Goal: Task Accomplishment & Management: Manage account settings

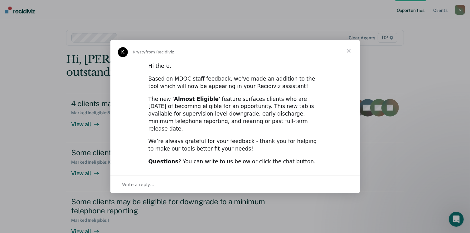
click at [350, 56] on span "Close" at bounding box center [349, 51] width 22 height 22
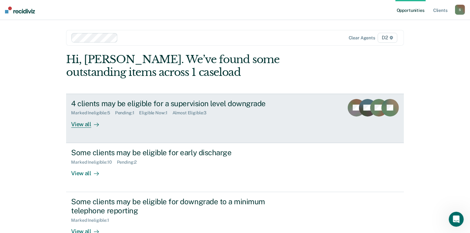
click at [88, 125] on div "View all" at bounding box center [88, 121] width 35 height 12
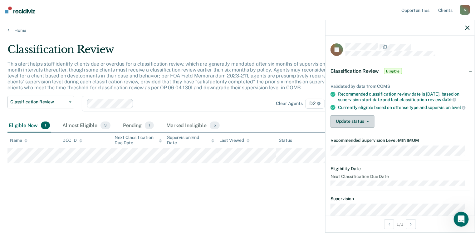
click at [367, 127] on button "Update status" at bounding box center [352, 121] width 44 height 12
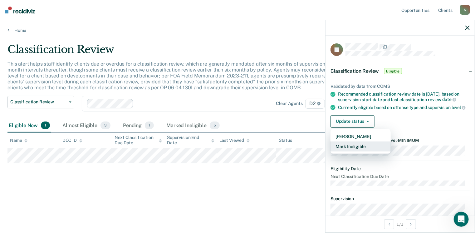
click at [362, 150] on button "Mark Ineligible" at bounding box center [360, 146] width 60 height 10
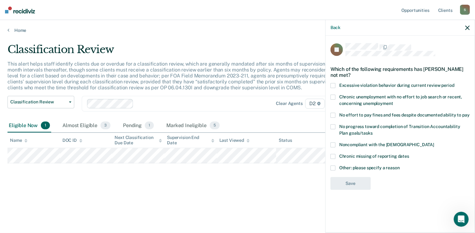
click at [332, 168] on span at bounding box center [332, 167] width 5 height 5
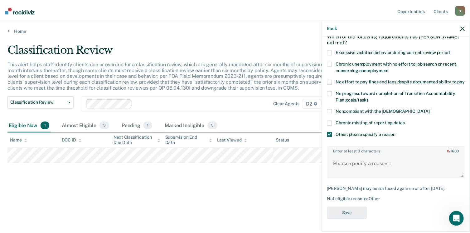
scroll to position [38, 0]
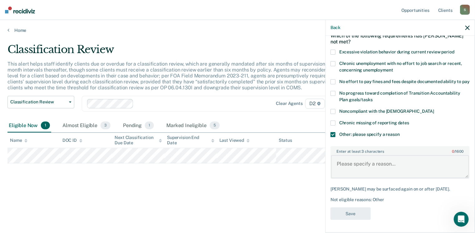
click at [370, 168] on textarea "Enter at least 3 characters 0 / 1600" at bounding box center [400, 166] width 138 height 23
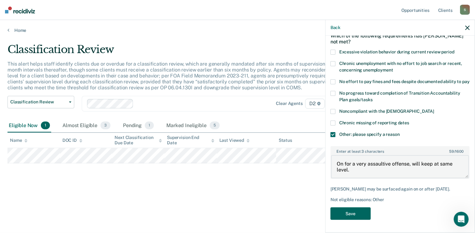
type textarea "On for a very assaultive offense, will keep at same level."
click at [355, 210] on button "Save" at bounding box center [350, 213] width 40 height 13
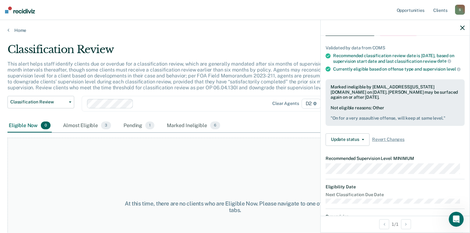
click at [463, 27] on icon "button" at bounding box center [462, 28] width 4 height 4
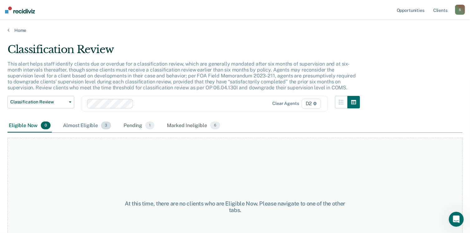
click at [88, 125] on div "Almost Eligible 3" at bounding box center [87, 126] width 51 height 14
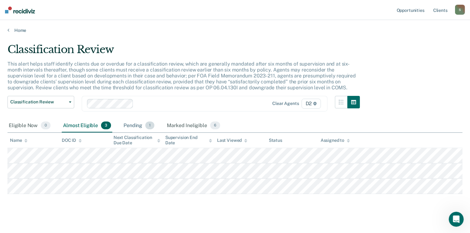
click at [130, 125] on div "Pending 1" at bounding box center [138, 126] width 33 height 14
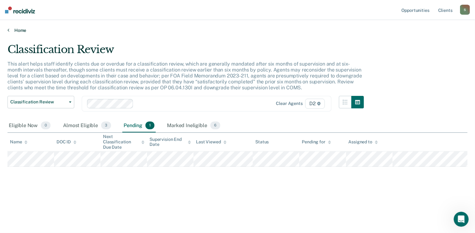
click at [11, 31] on link "Home" at bounding box center [237, 30] width 460 height 6
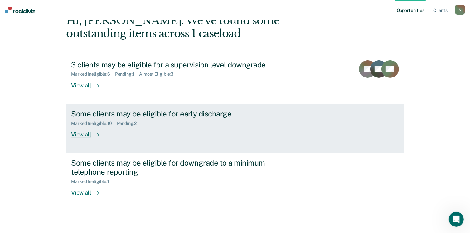
scroll to position [41, 0]
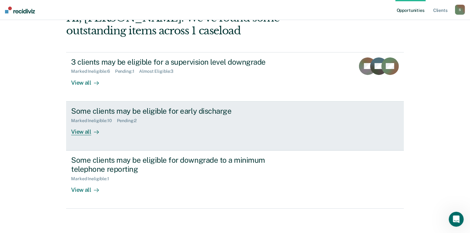
click at [103, 122] on div "Marked Ineligible : 10" at bounding box center [94, 120] width 46 height 5
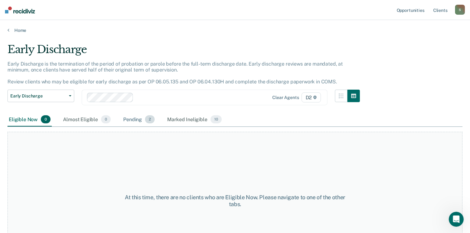
click at [136, 120] on div "Pending 2" at bounding box center [139, 120] width 34 height 14
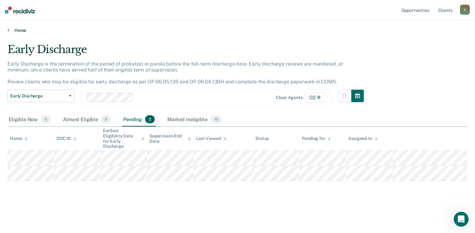
click at [13, 30] on link "Home" at bounding box center [237, 30] width 460 height 6
